Goal: Task Accomplishment & Management: Use online tool/utility

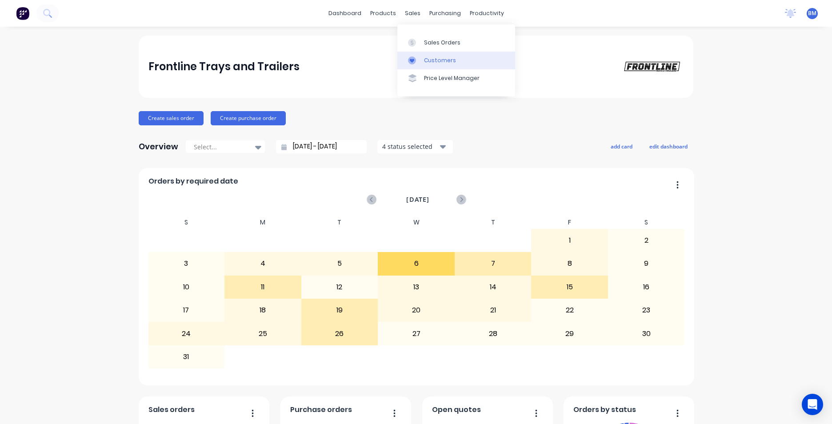
click at [456, 59] on link "Customers" at bounding box center [456, 61] width 118 height 18
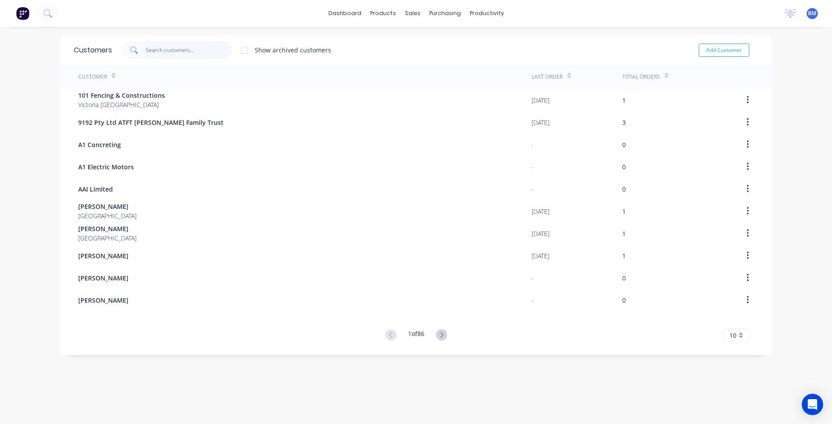
click at [184, 54] on input "text" at bounding box center [189, 50] width 87 height 18
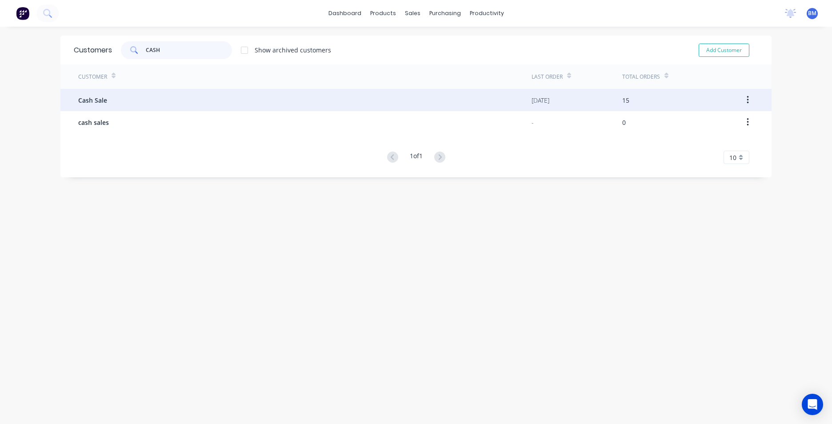
type input "CASH"
click at [166, 101] on div "Cash Sale" at bounding box center [304, 100] width 453 height 22
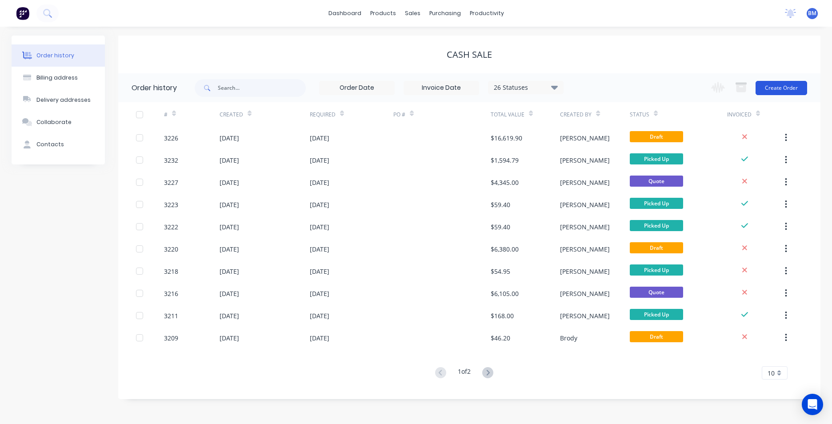
click at [786, 92] on button "Create Order" at bounding box center [782, 88] width 52 height 14
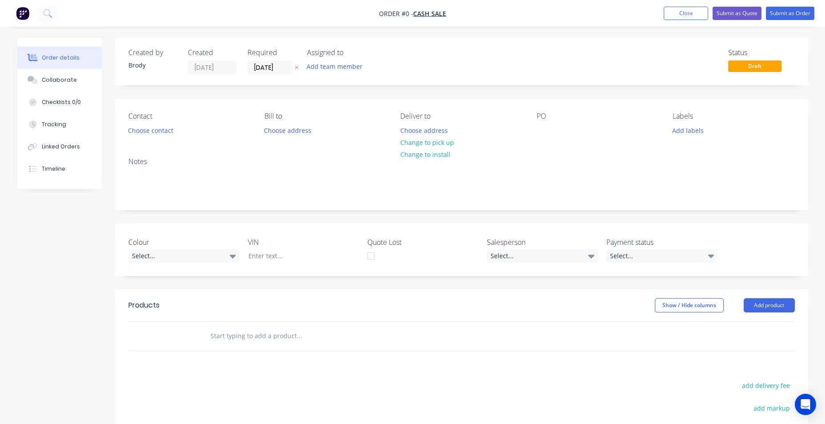
click at [166, 165] on div "Notes" at bounding box center [461, 161] width 667 height 8
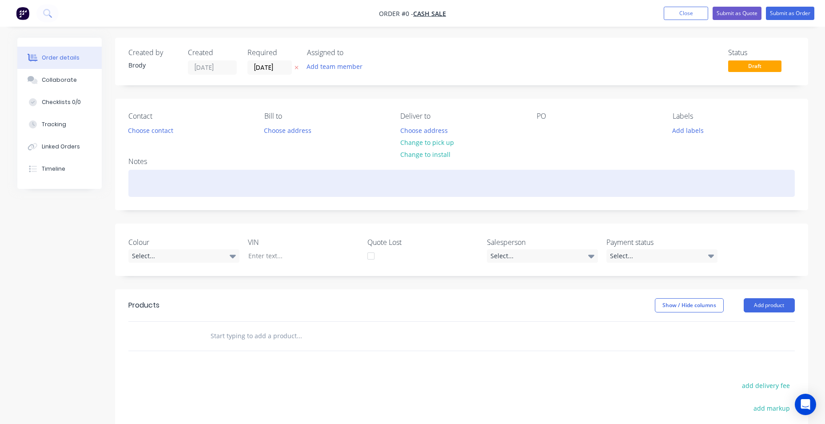
click at [156, 172] on div at bounding box center [461, 183] width 667 height 27
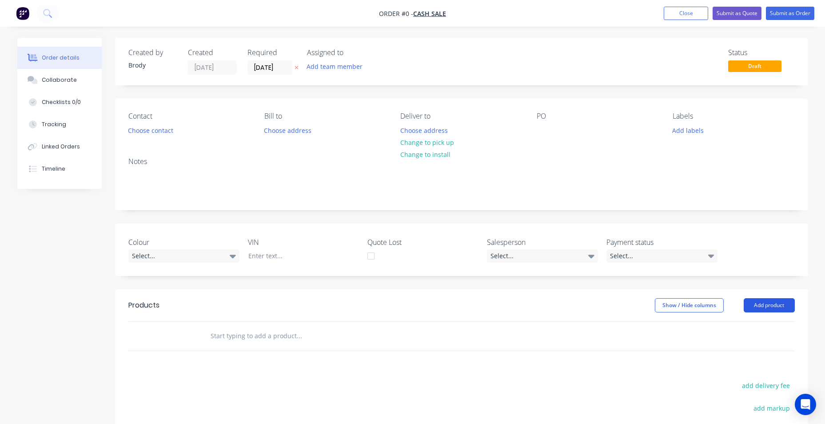
click at [768, 305] on div "Order details Collaborate Checklists 0/0 Tracking Linked Orders Timeline Order …" at bounding box center [412, 308] width 809 height 540
click at [256, 336] on input "text" at bounding box center [299, 336] width 178 height 18
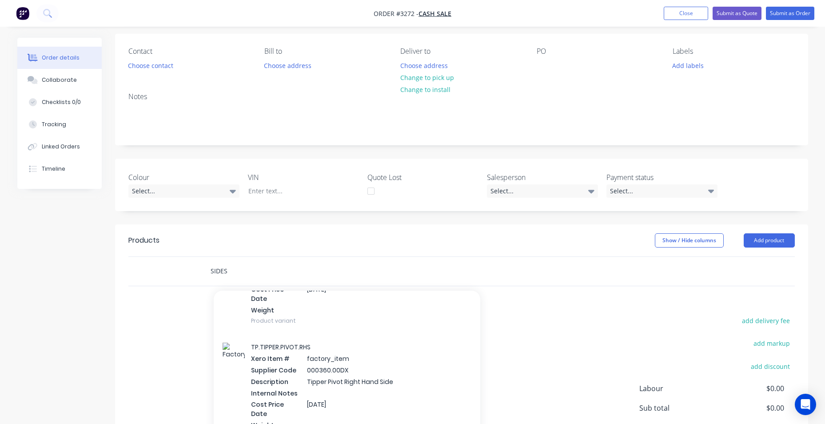
scroll to position [667, 0]
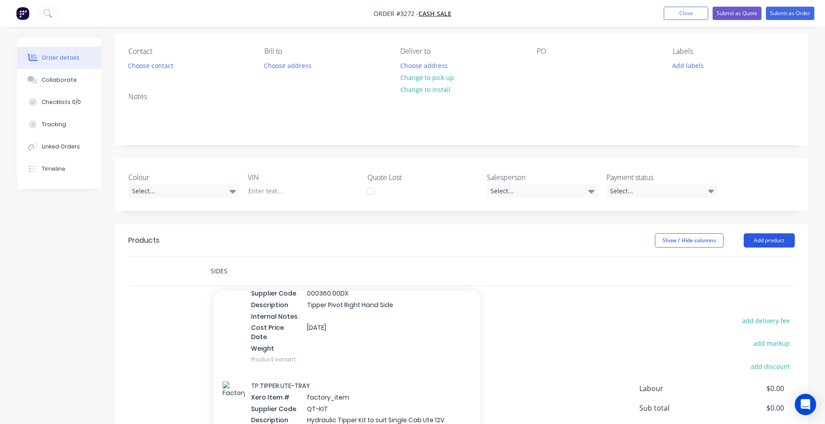
type input "SIDES"
click at [777, 241] on button "Add product" at bounding box center [769, 240] width 51 height 14
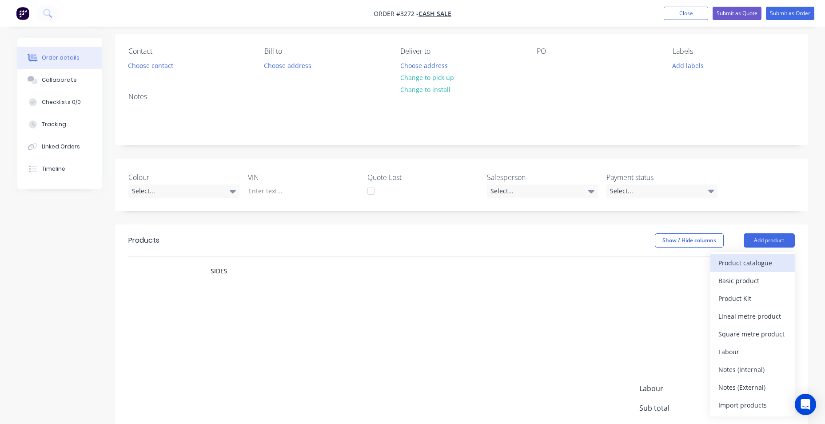
click at [731, 265] on div "Product catalogue" at bounding box center [753, 262] width 68 height 13
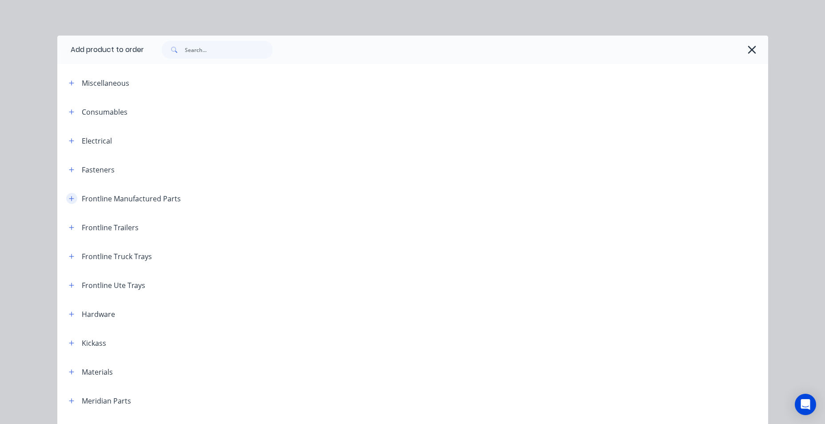
click at [69, 200] on icon "button" at bounding box center [71, 199] width 5 height 6
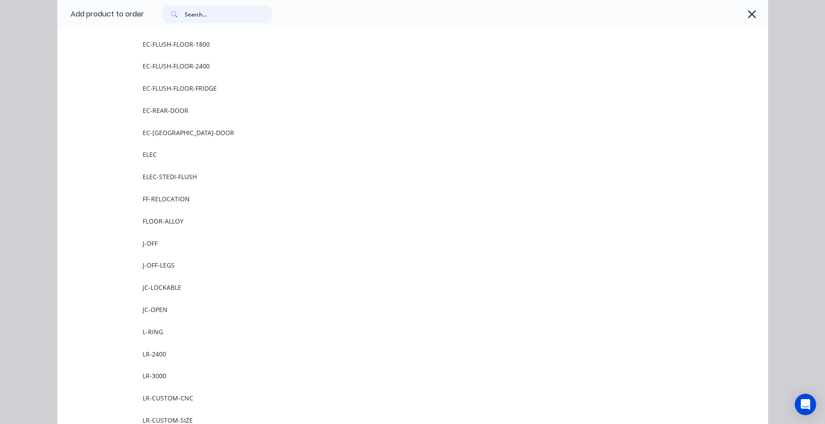
click at [211, 17] on input "text" at bounding box center [229, 14] width 88 height 18
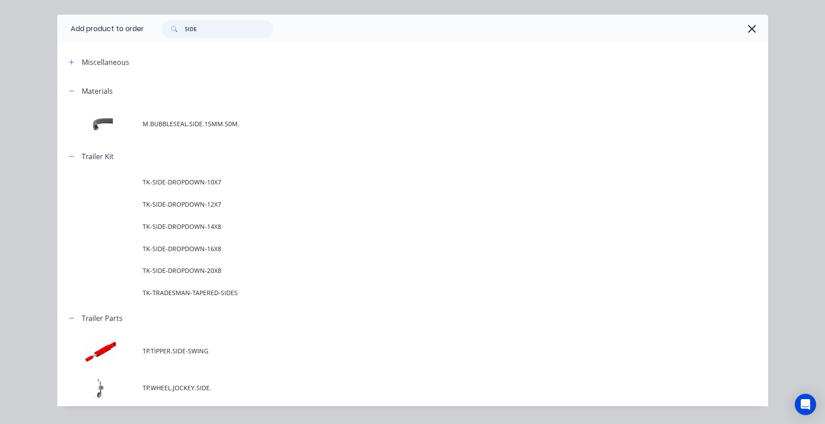
scroll to position [0, 0]
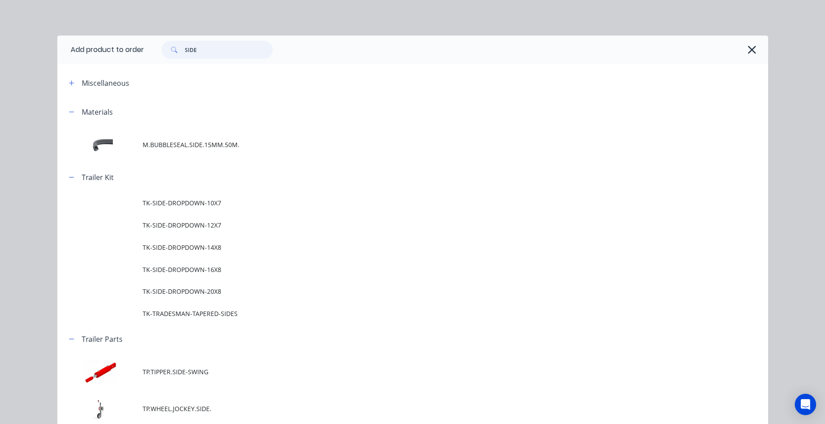
drag, startPoint x: 199, startPoint y: 53, endPoint x: 156, endPoint y: 53, distance: 42.7
click at [156, 53] on div "SIDE" at bounding box center [213, 50] width 120 height 18
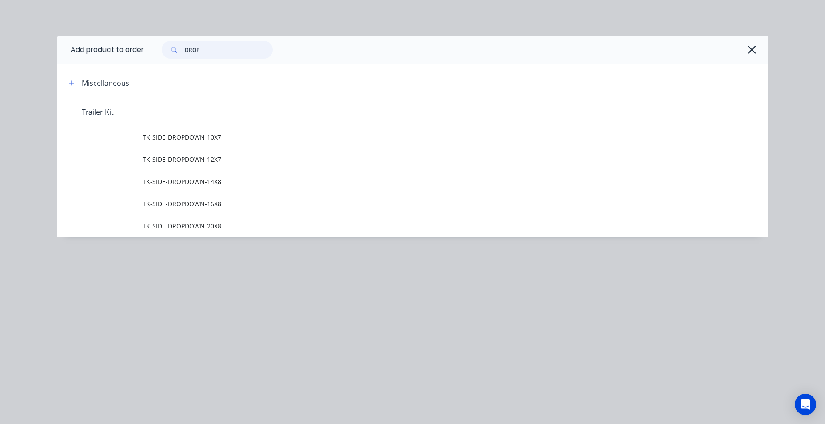
drag, startPoint x: 202, startPoint y: 51, endPoint x: 181, endPoint y: 49, distance: 20.5
click at [181, 49] on div "DROP" at bounding box center [217, 50] width 111 height 18
type input "DROP"
click at [753, 52] on icon "button" at bounding box center [752, 50] width 8 height 8
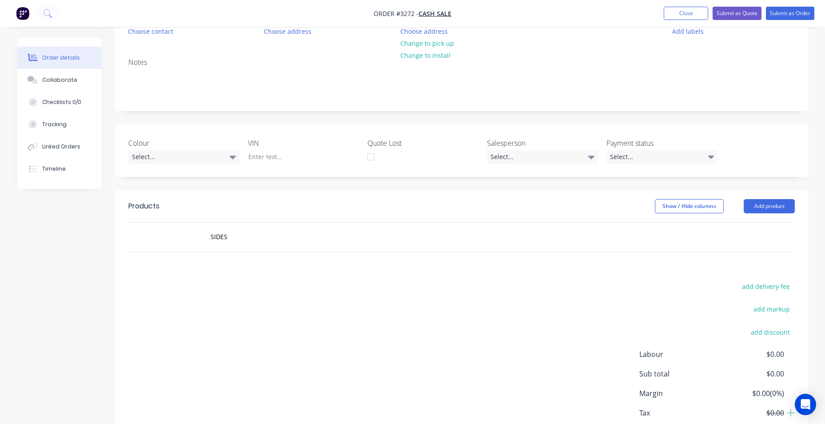
scroll to position [154, 0]
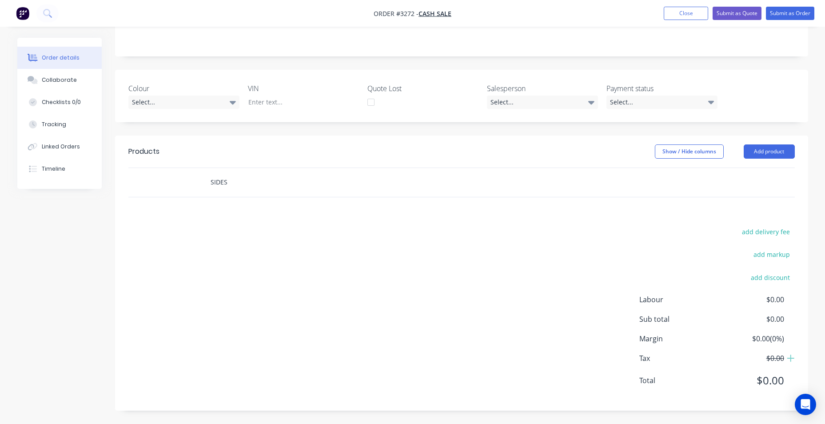
drag, startPoint x: 235, startPoint y: 186, endPoint x: 230, endPoint y: 181, distance: 6.6
click at [200, 185] on div "SIDES" at bounding box center [360, 182] width 320 height 29
click at [235, 181] on input "SIDES" at bounding box center [299, 182] width 178 height 18
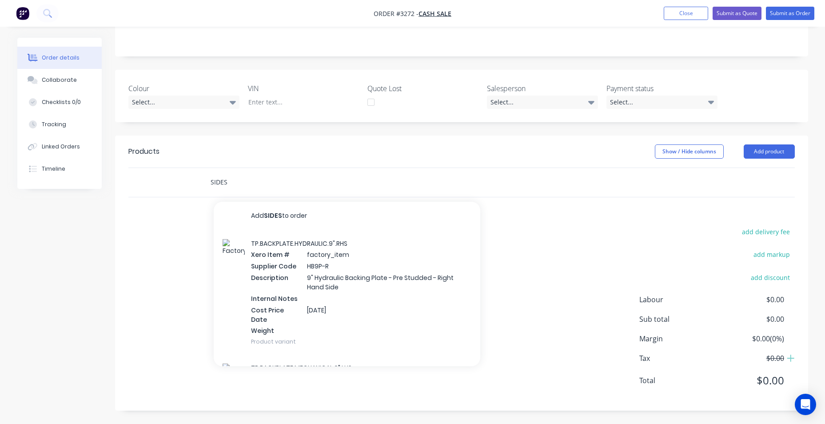
click at [230, 181] on input "SIDES" at bounding box center [299, 182] width 178 height 18
click at [224, 181] on input "SIDES" at bounding box center [299, 182] width 178 height 18
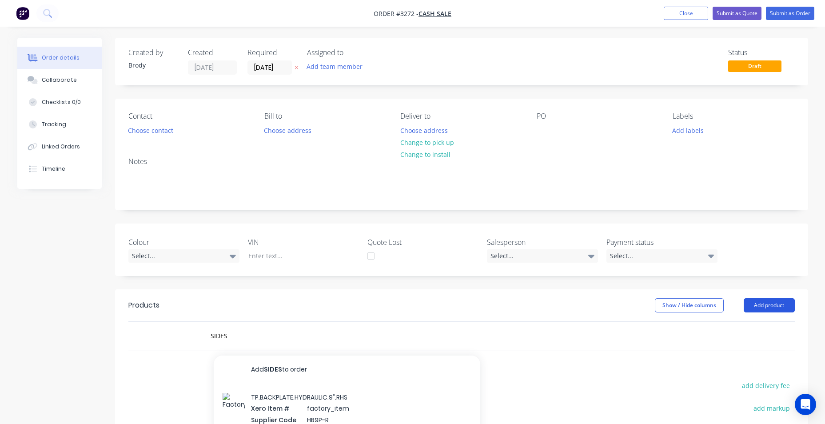
click at [762, 306] on button "Add product" at bounding box center [769, 305] width 51 height 14
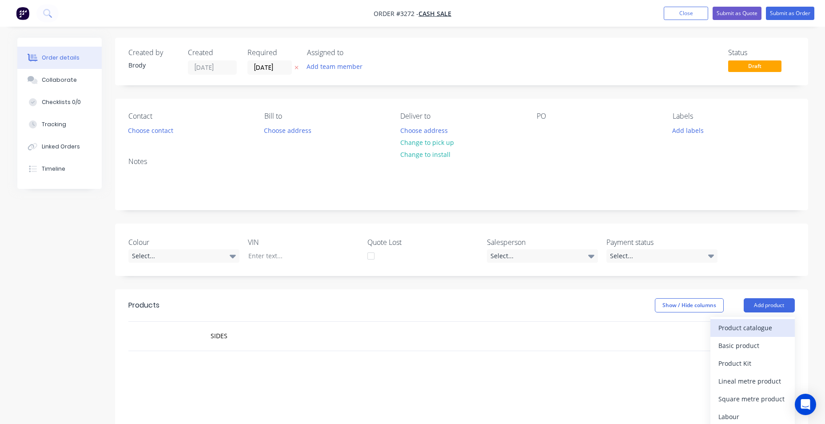
click at [768, 323] on div "Product catalogue" at bounding box center [753, 327] width 68 height 13
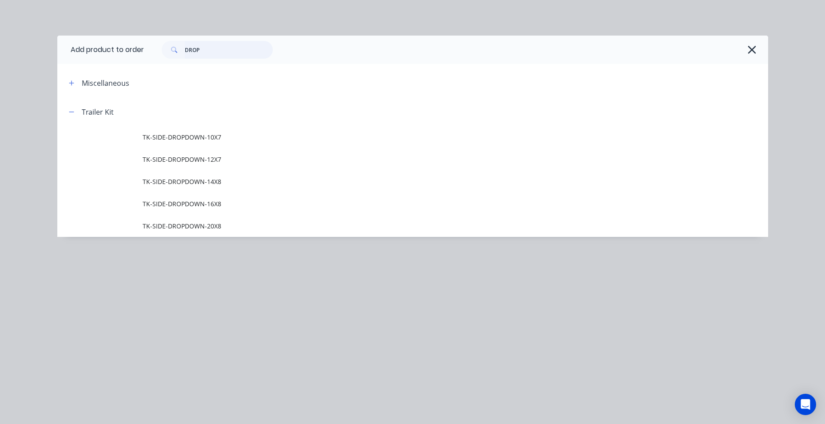
click at [202, 49] on input "DROP" at bounding box center [229, 50] width 88 height 18
type input "D"
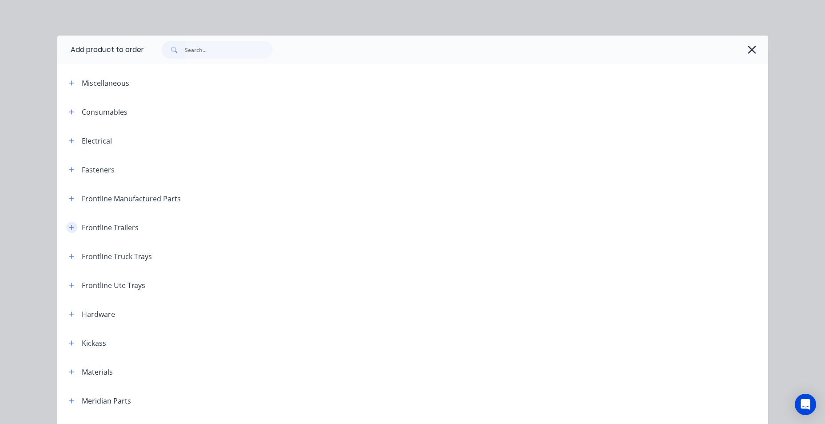
click at [69, 228] on icon "button" at bounding box center [71, 227] width 5 height 6
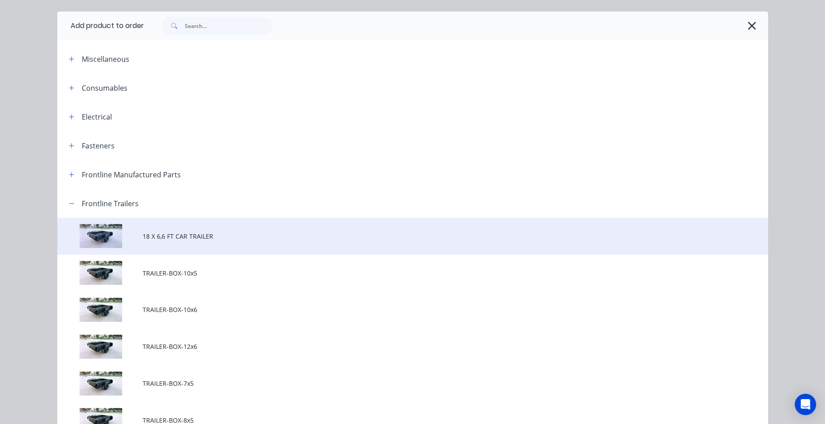
scroll to position [44, 0]
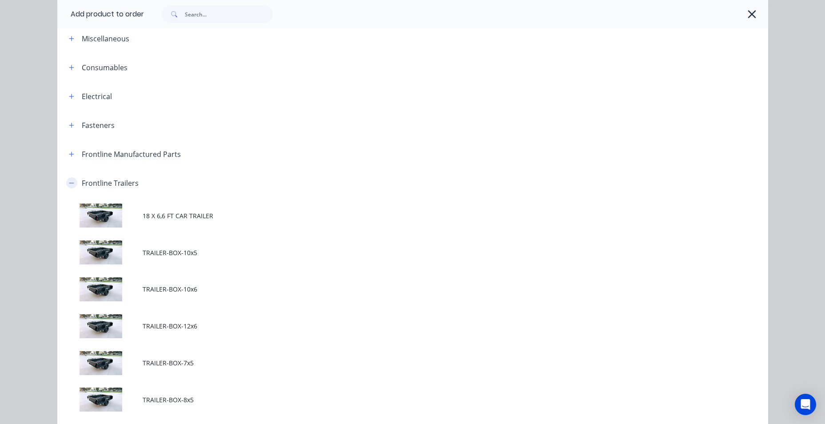
click at [69, 183] on icon "button" at bounding box center [71, 183] width 5 height 0
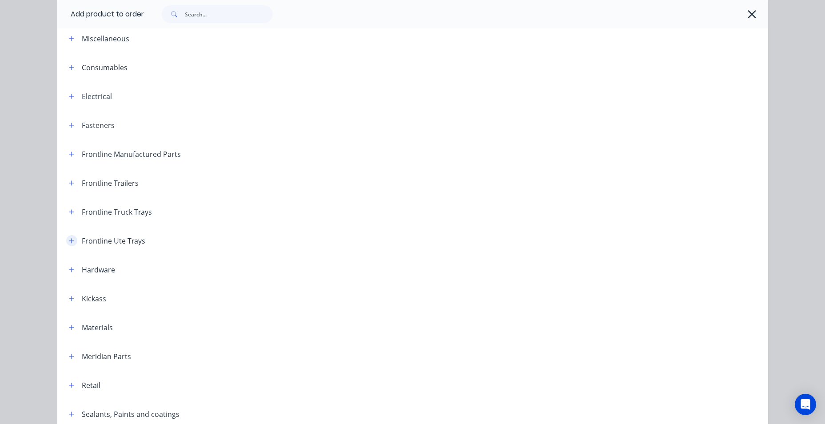
click at [70, 242] on icon "button" at bounding box center [71, 241] width 5 height 6
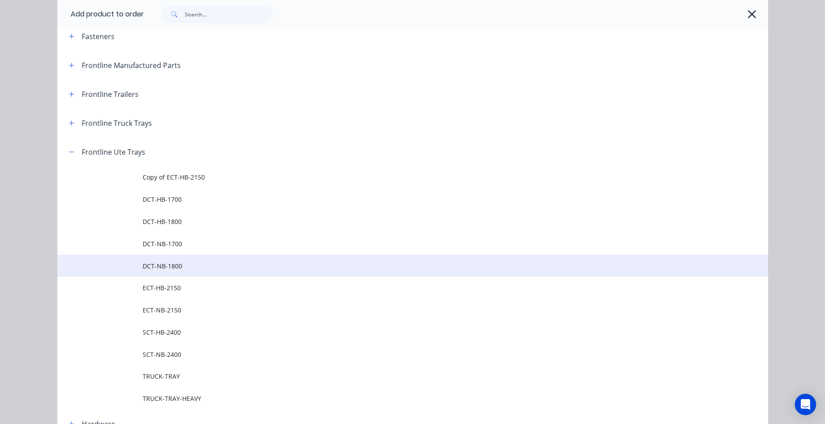
scroll to position [178, 0]
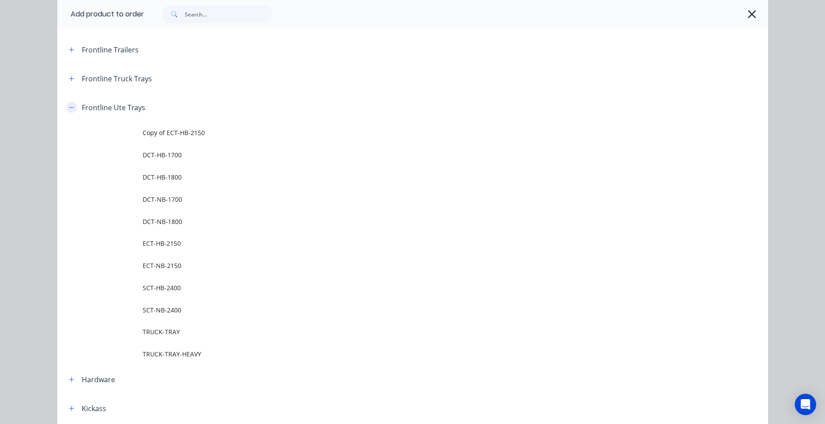
click at [66, 108] on button "button" at bounding box center [71, 107] width 11 height 11
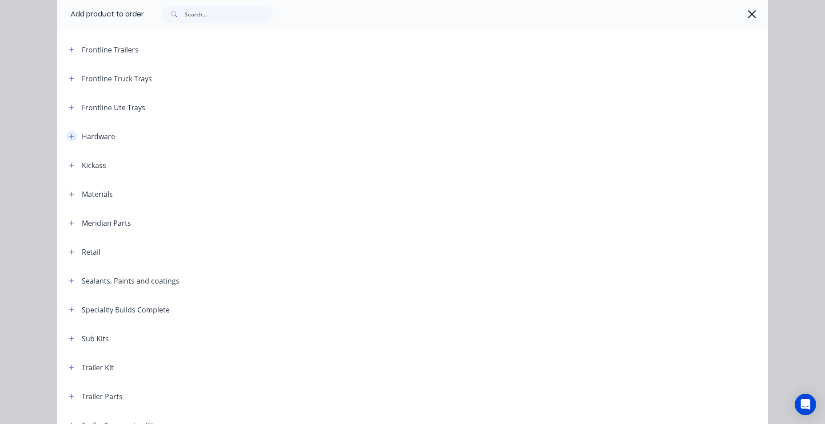
click at [70, 140] on button "button" at bounding box center [71, 136] width 11 height 11
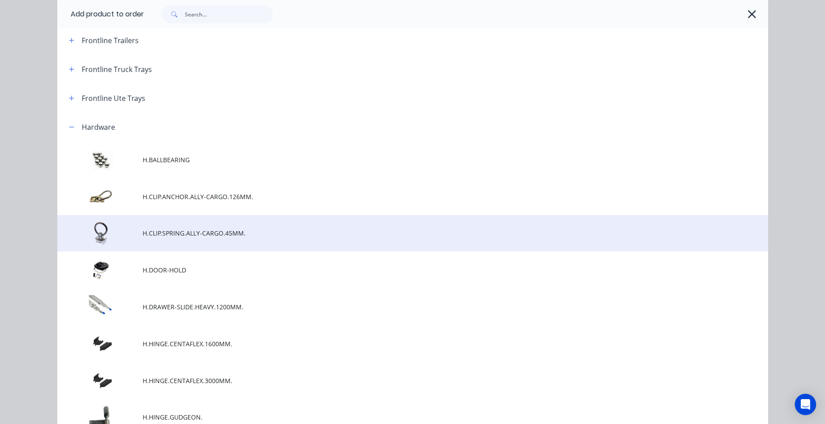
scroll to position [133, 0]
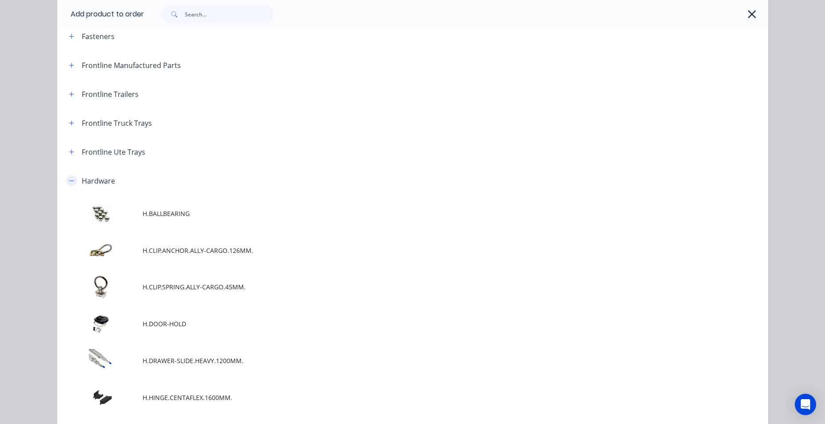
click at [69, 182] on icon "button" at bounding box center [71, 181] width 5 height 6
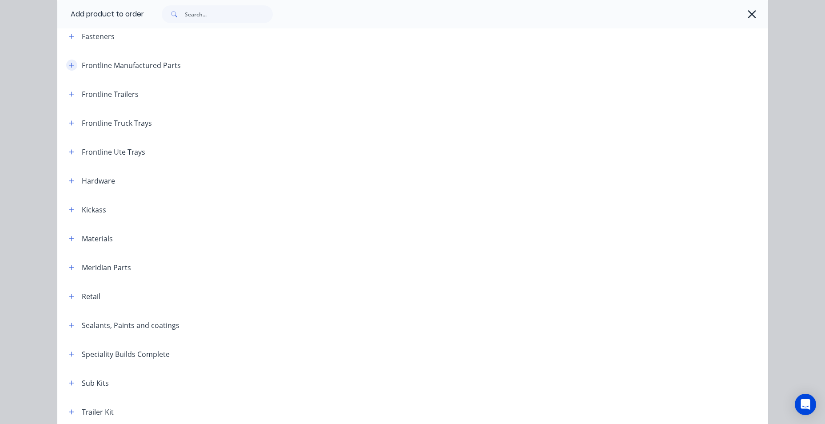
click at [69, 63] on icon "button" at bounding box center [71, 65] width 5 height 6
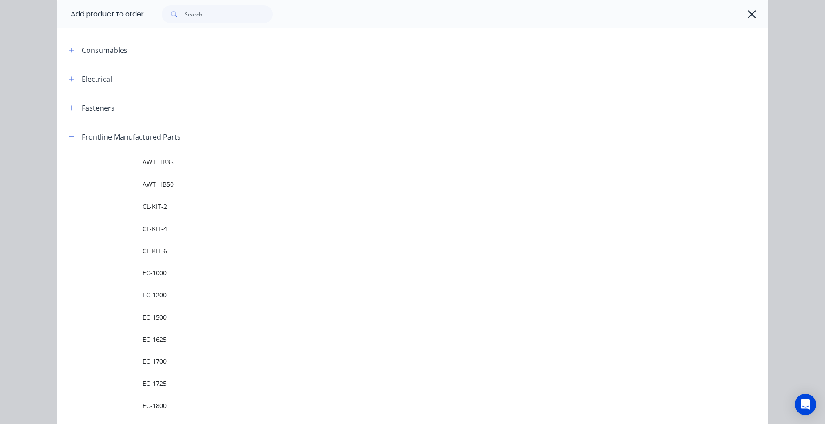
scroll to position [0, 0]
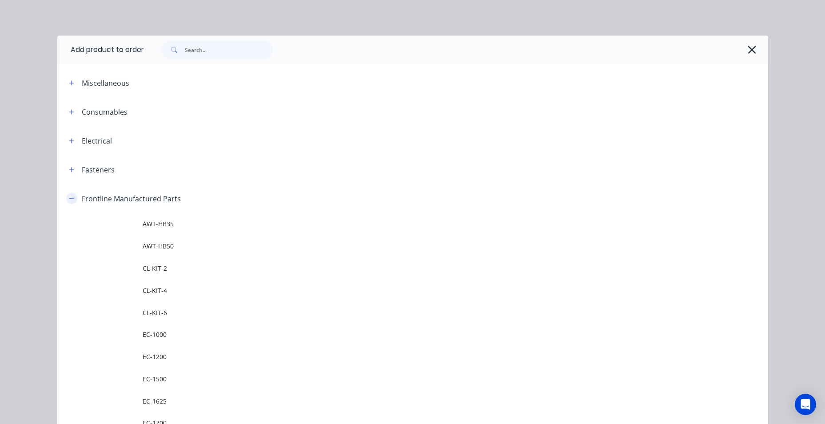
click at [72, 200] on button "button" at bounding box center [71, 198] width 11 height 11
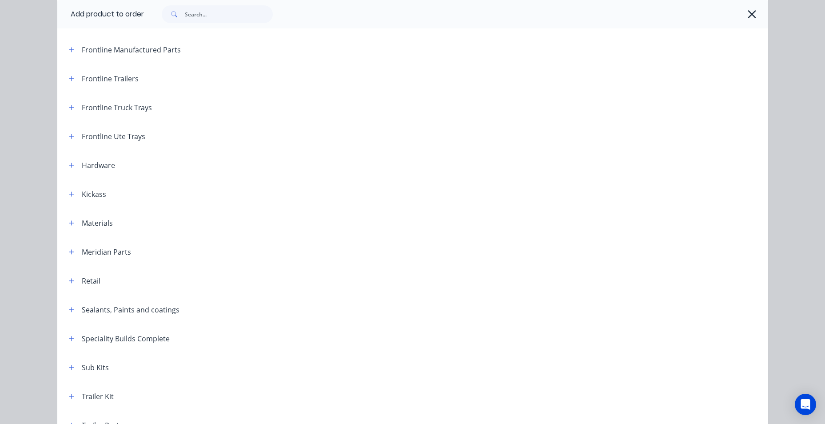
scroll to position [133, 0]
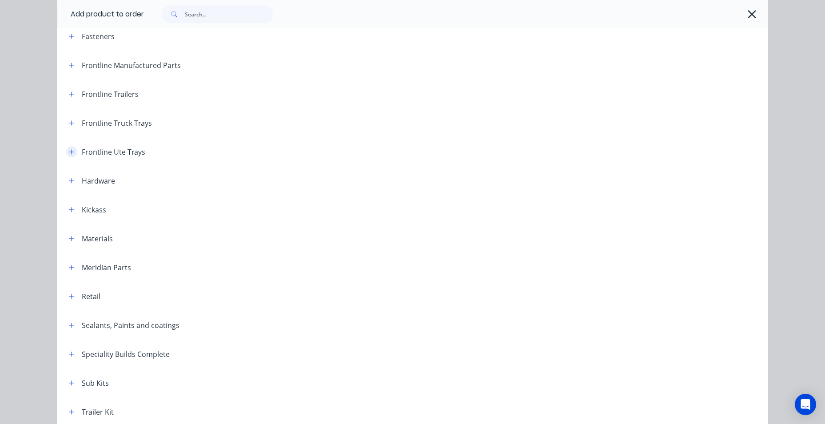
click at [69, 152] on icon "button" at bounding box center [71, 151] width 5 height 5
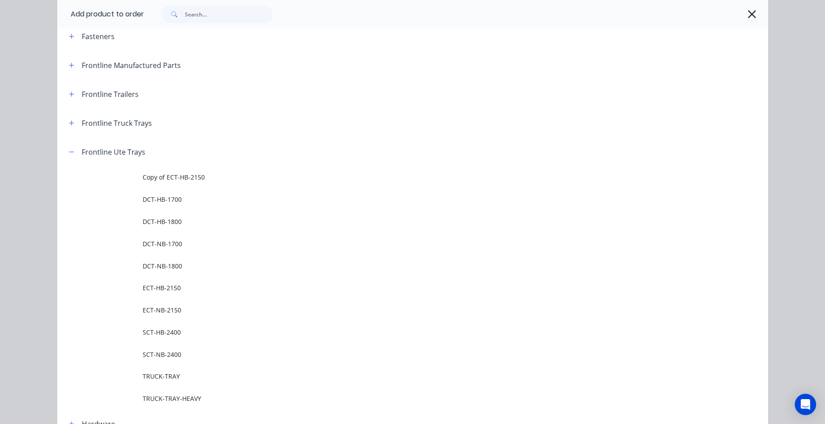
click at [171, 205] on td "DCT-HB-1700" at bounding box center [456, 199] width 626 height 22
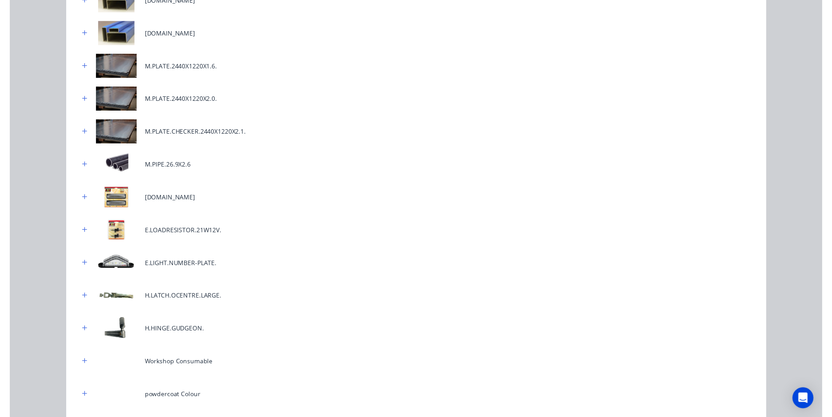
scroll to position [0, 0]
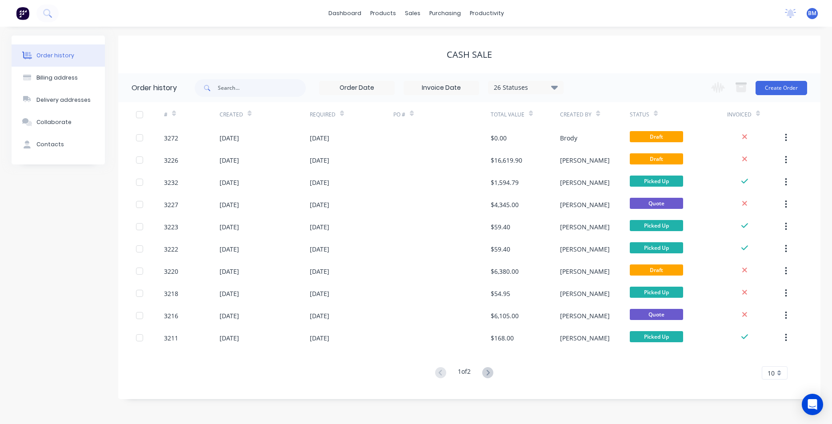
click at [23, 16] on img at bounding box center [22, 13] width 13 height 13
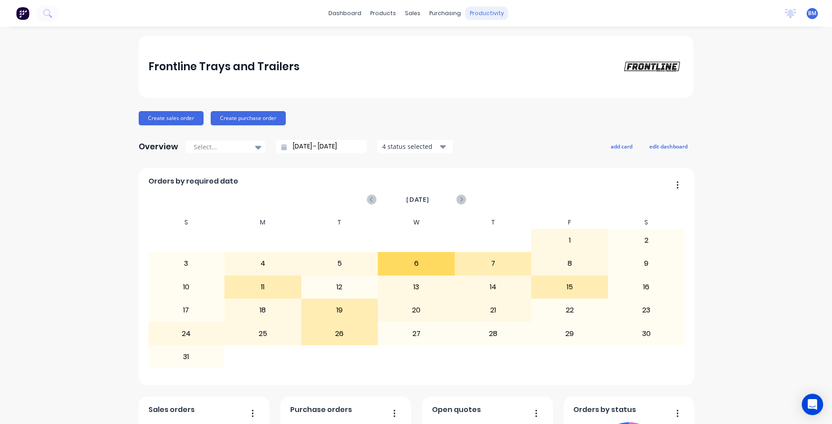
click at [491, 8] on div "productivity" at bounding box center [486, 13] width 43 height 13
click at [527, 49] on link "Workflow" at bounding box center [518, 42] width 118 height 18
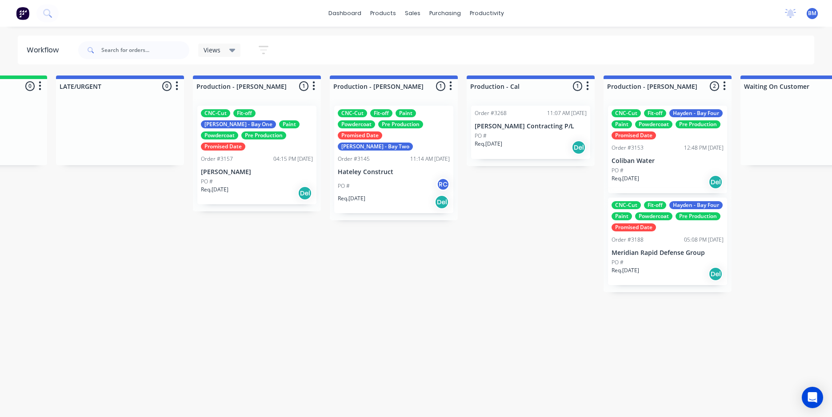
scroll to position [0, 771]
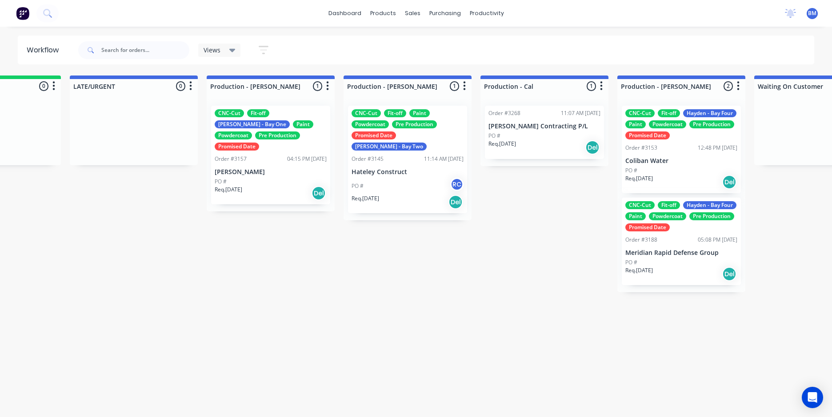
click at [388, 195] on div "Req. [DATE] Del" at bounding box center [408, 202] width 112 height 15
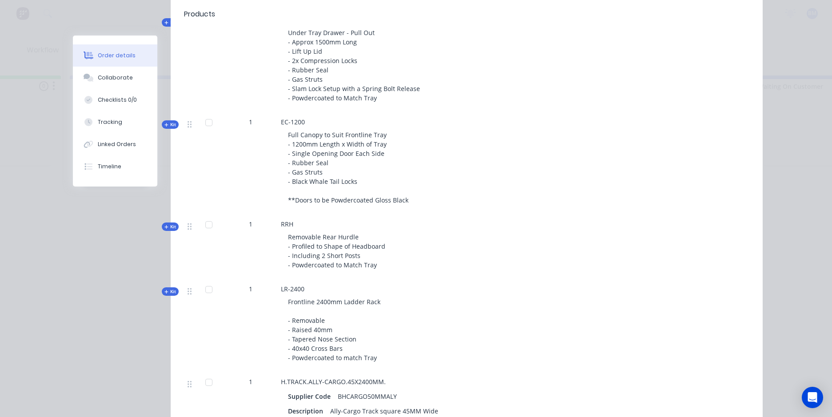
scroll to position [667, 0]
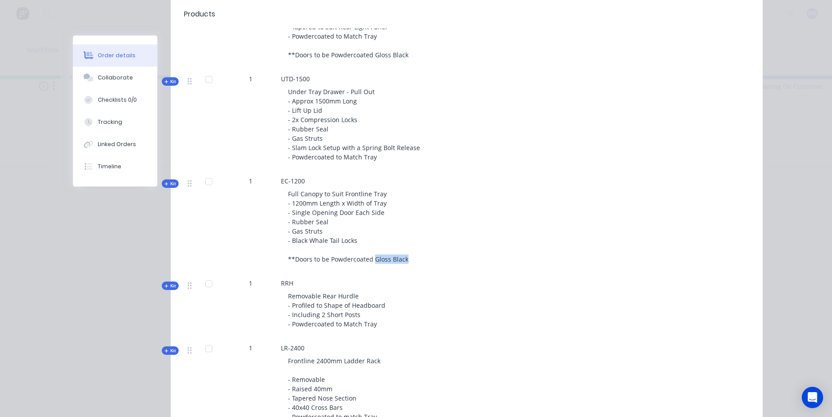
drag, startPoint x: 402, startPoint y: 247, endPoint x: 372, endPoint y: 252, distance: 31.1
click at [372, 252] on div "Full Canopy to Suit Frontline Tray - 1200mm Length x Width of Tray - Single Ope…" at bounding box center [455, 227] width 348 height 82
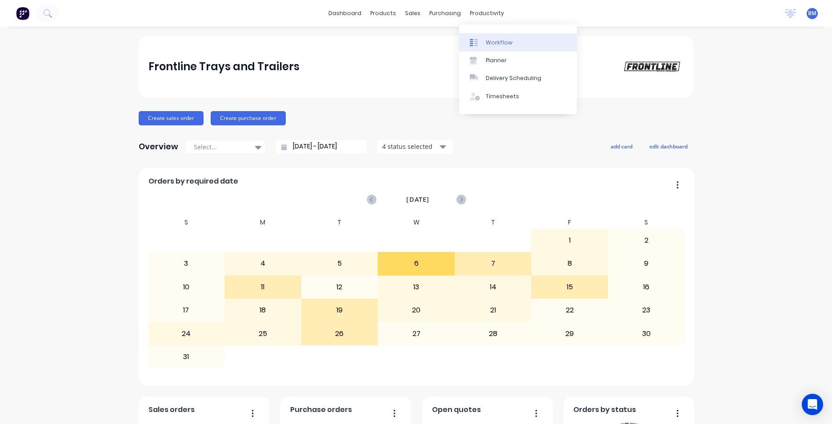
click at [499, 42] on div "Workflow" at bounding box center [499, 43] width 27 height 8
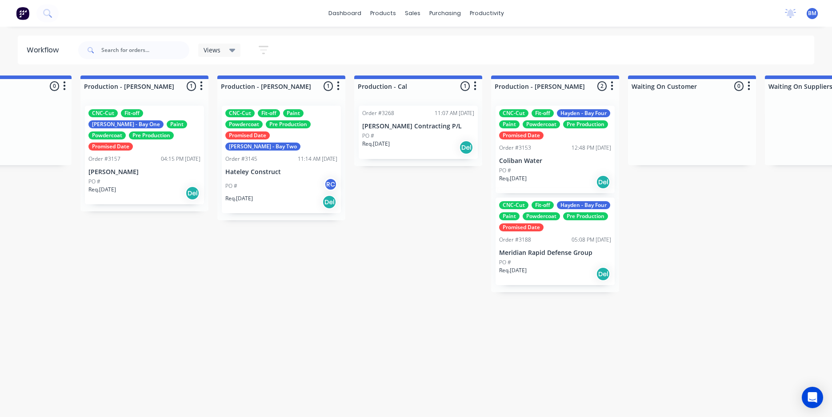
scroll to position [0, 889]
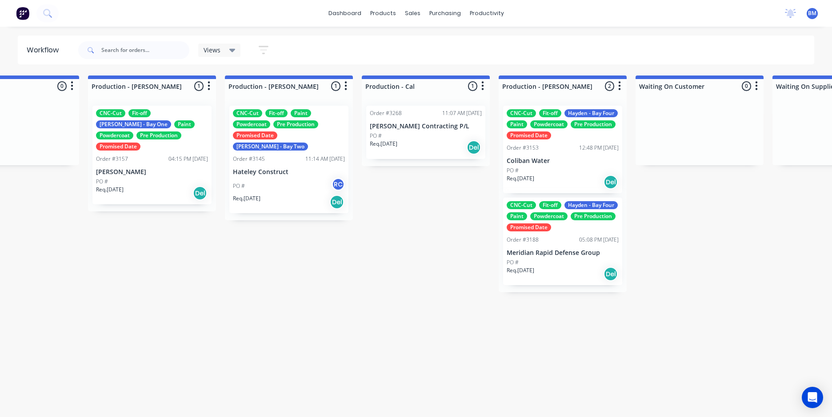
click at [172, 186] on div "Req. [DATE] Del" at bounding box center [152, 193] width 112 height 15
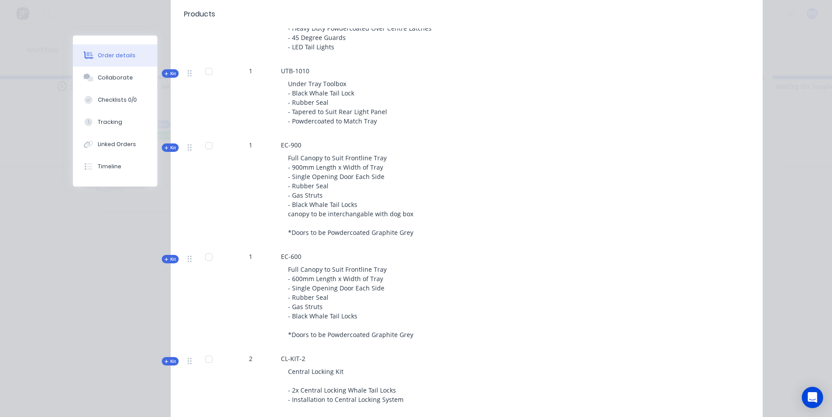
scroll to position [606, 0]
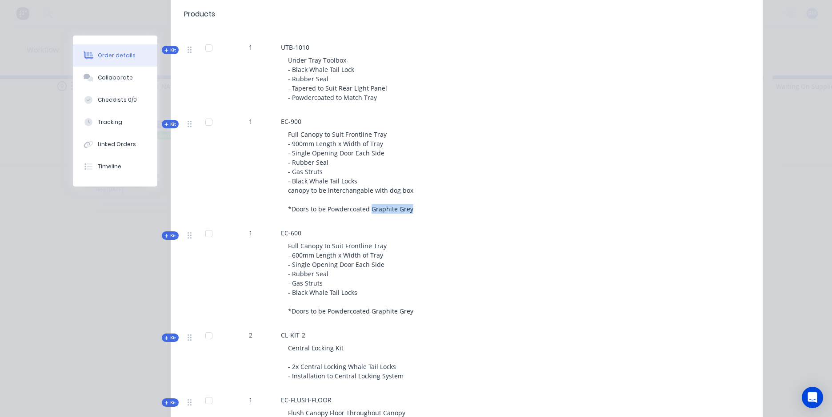
drag, startPoint x: 367, startPoint y: 201, endPoint x: 407, endPoint y: 201, distance: 40.0
click at [407, 201] on span "Full Canopy to Suit Frontline Tray - 900mm Length x Width of Tray - Single Open…" at bounding box center [350, 171] width 125 height 83
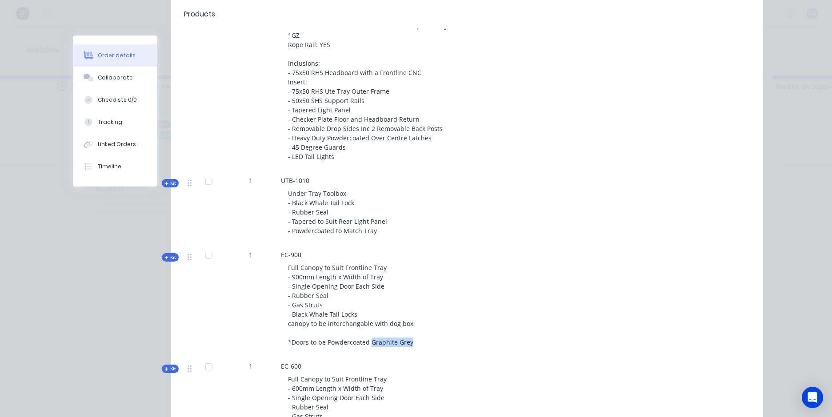
scroll to position [0, 0]
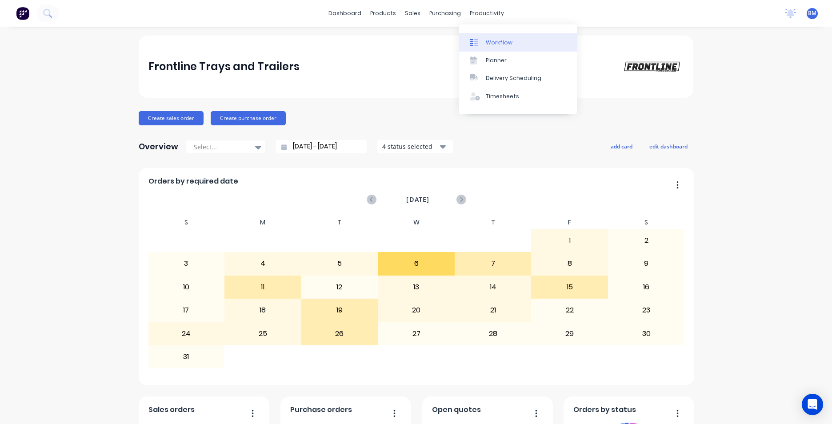
click at [493, 48] on link "Workflow" at bounding box center [518, 42] width 118 height 18
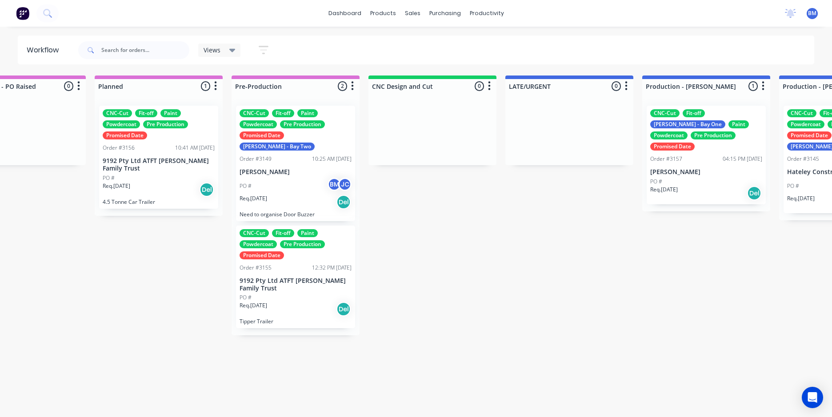
scroll to position [0, 304]
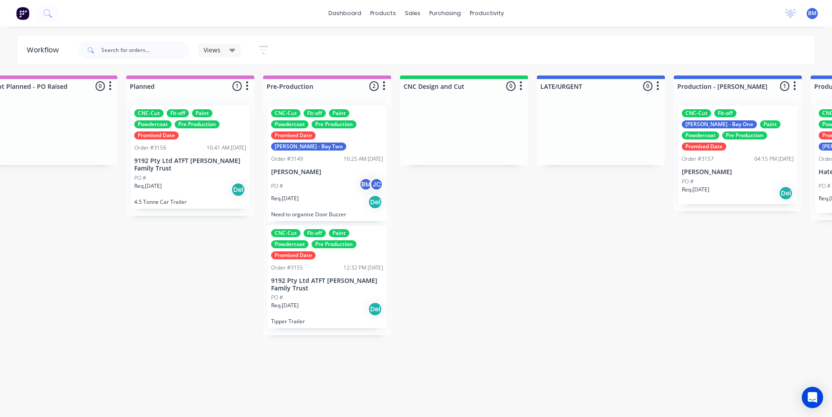
click at [316, 195] on div "Req. [DATE] Del" at bounding box center [327, 202] width 112 height 15
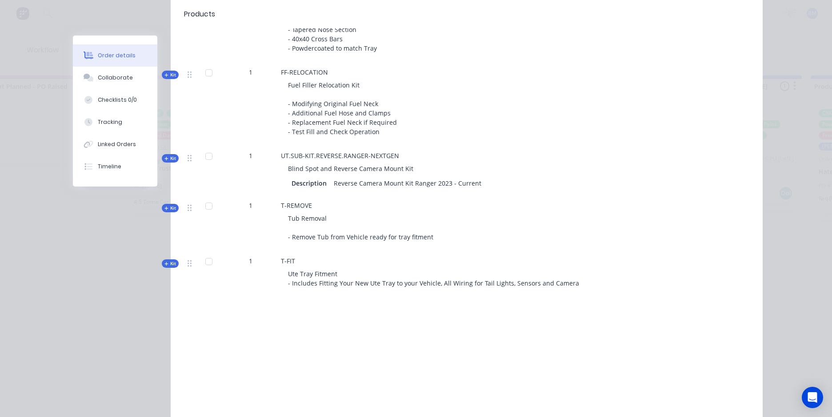
scroll to position [1263, 0]
